Goal: Check status: Check status

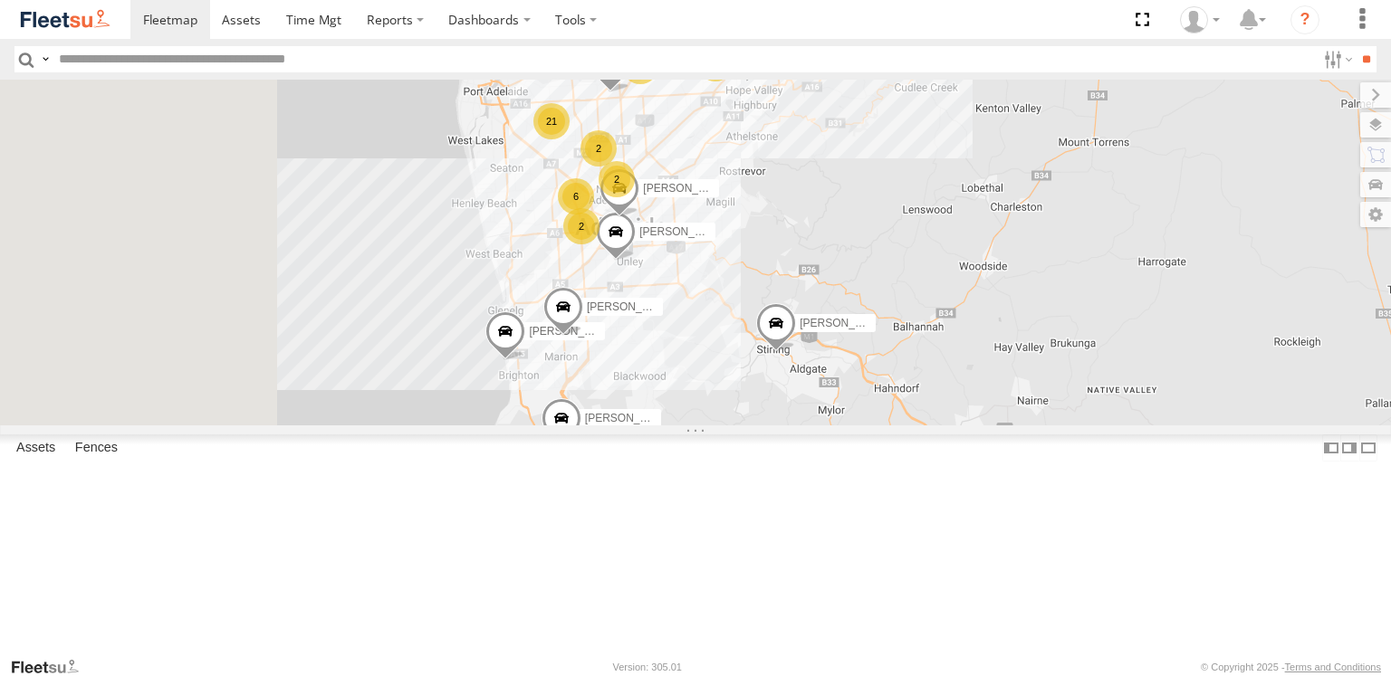
drag, startPoint x: 843, startPoint y: 311, endPoint x: 908, endPoint y: 395, distance: 106.5
click at [908, 399] on div "Anitoj [PERSON_NAME] [PERSON_NAME] [PERSON_NAME] [PERSON_NAME] [PERSON_NAME] 6 …" at bounding box center [695, 253] width 1391 height 346
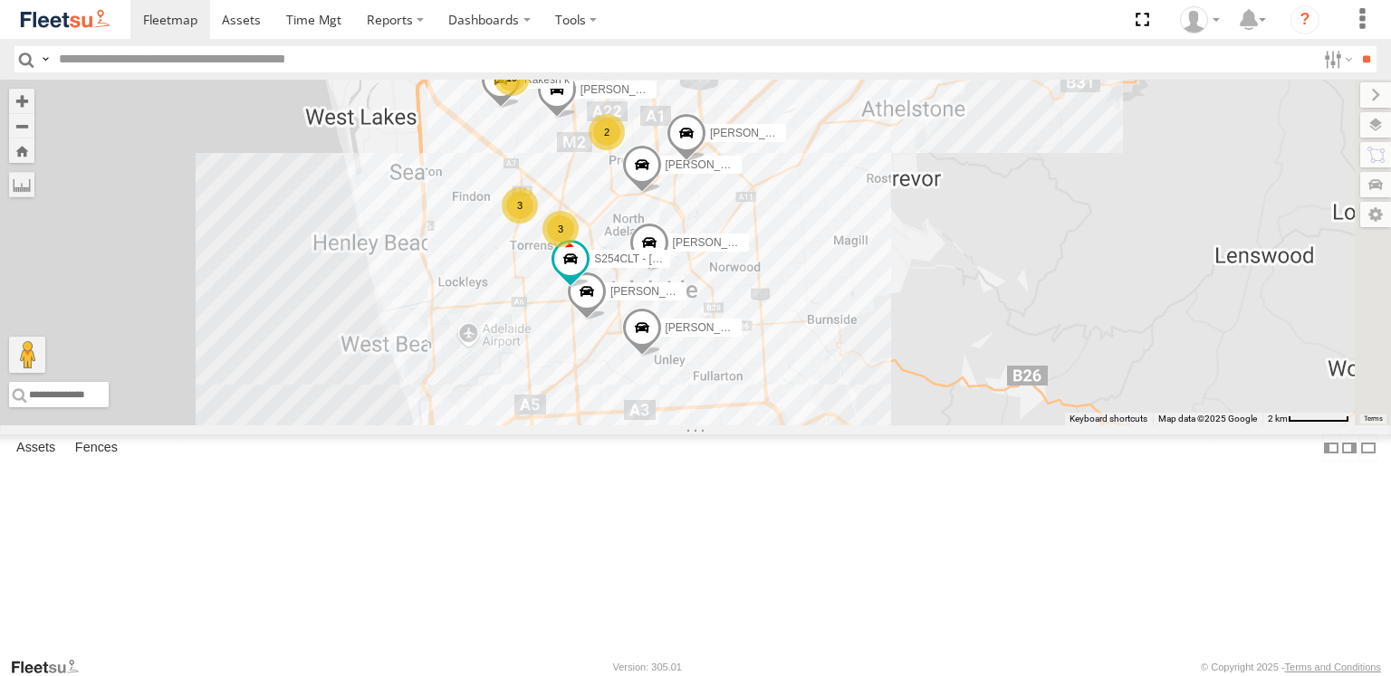
drag, startPoint x: 829, startPoint y: 245, endPoint x: 833, endPoint y: 307, distance: 61.7
click at [833, 307] on div "Anitoj [PERSON_NAME] [PERSON_NAME] [PERSON_NAME] [PERSON_NAME] [PERSON_NAME] [P…" at bounding box center [695, 253] width 1391 height 346
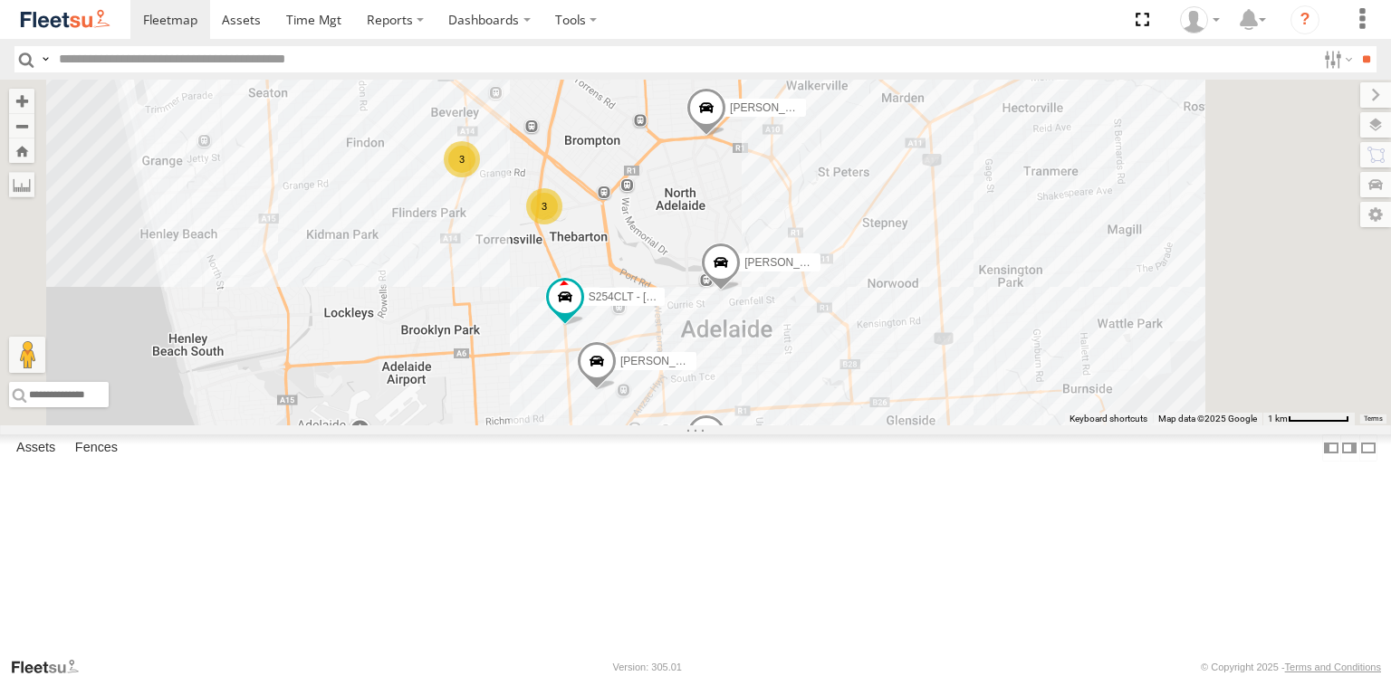
drag, startPoint x: 844, startPoint y: 279, endPoint x: 848, endPoint y: 288, distance: 9.8
click at [848, 288] on div "Anitoj [PERSON_NAME] [PERSON_NAME] [PERSON_NAME] [PERSON_NAME] [PERSON_NAME] [P…" at bounding box center [695, 253] width 1391 height 346
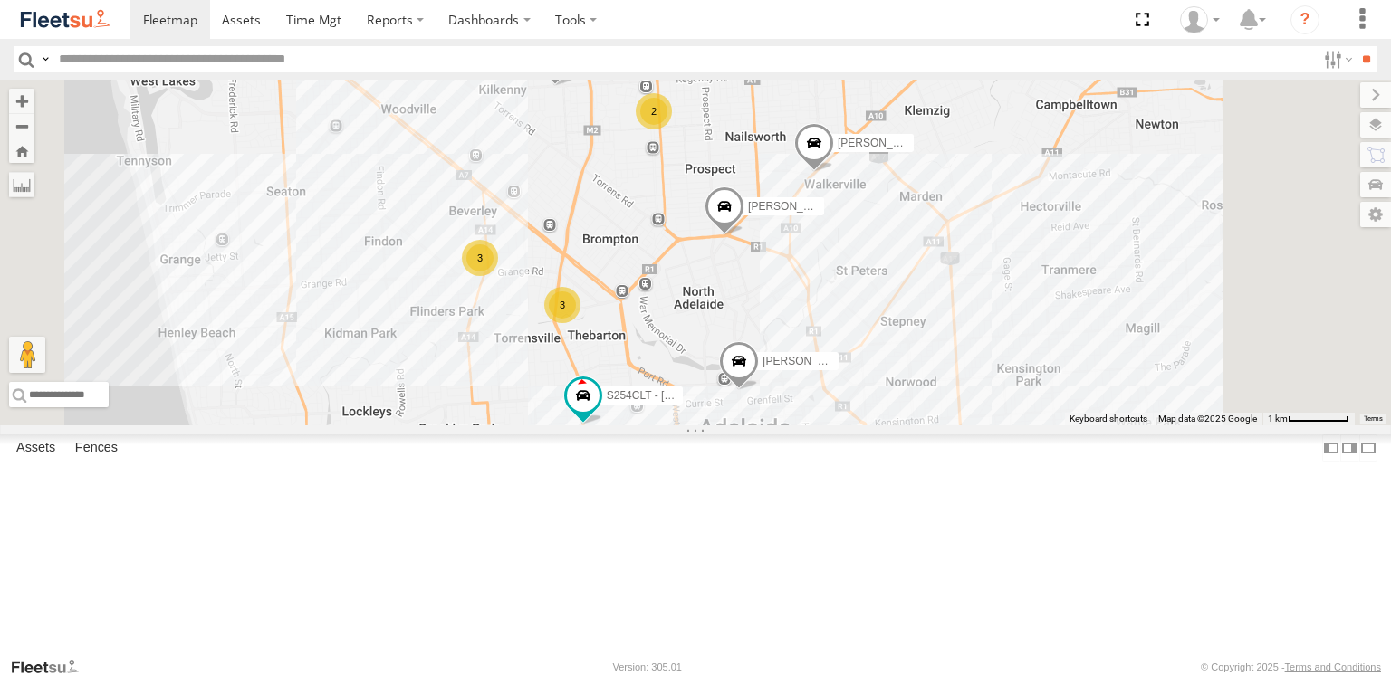
drag, startPoint x: 848, startPoint y: 288, endPoint x: 865, endPoint y: 385, distance: 98.4
click at [865, 385] on div "Anitoj [PERSON_NAME] [PERSON_NAME] [PERSON_NAME] [PERSON_NAME] [PERSON_NAME] [P…" at bounding box center [695, 253] width 1391 height 346
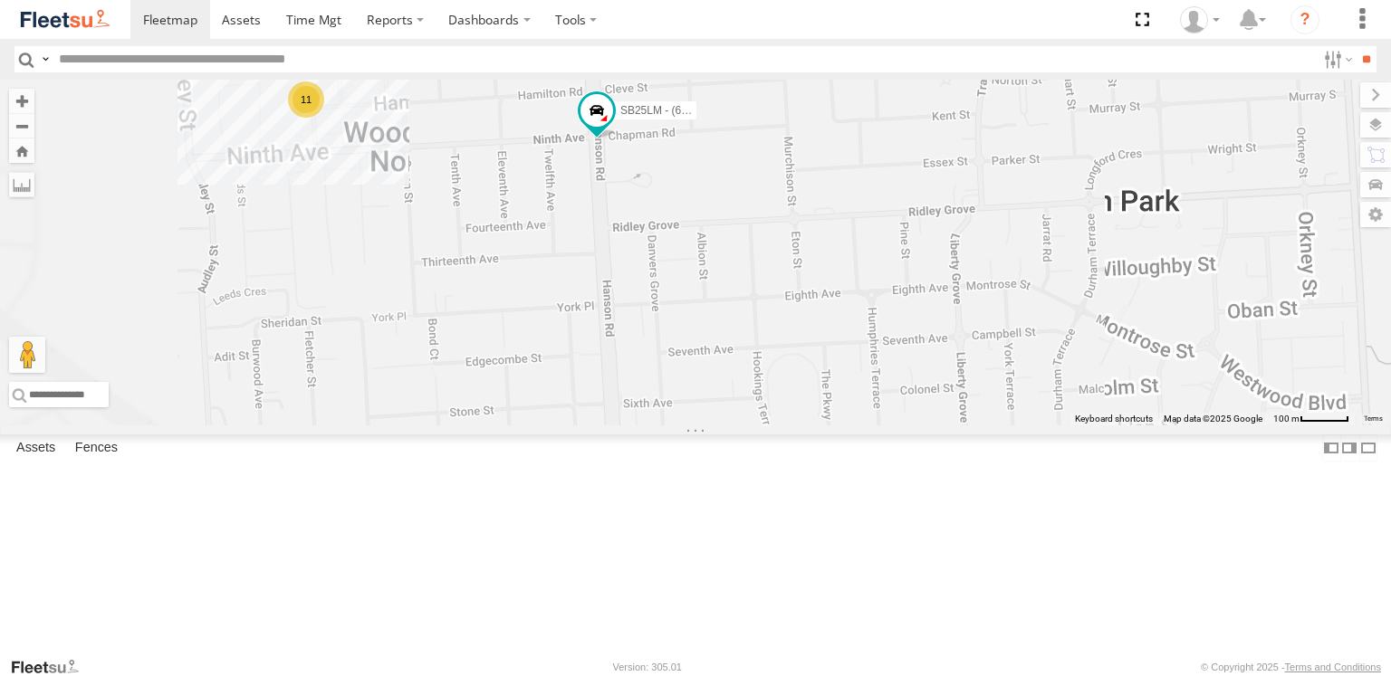
drag, startPoint x: 694, startPoint y: 220, endPoint x: 942, endPoint y: 309, distance: 263.5
click at [941, 310] on div "Anitoj [PERSON_NAME] [PERSON_NAME] [PERSON_NAME] [PERSON_NAME] [PERSON_NAME] [P…" at bounding box center [695, 253] width 1391 height 346
